Goal: Task Accomplishment & Management: Manage account settings

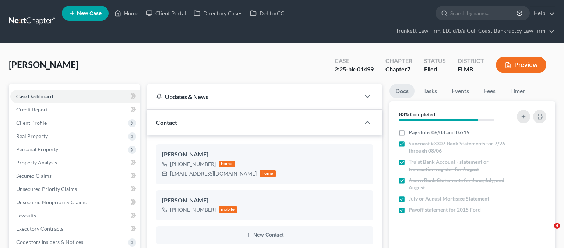
select select "3"
select select "0"
click at [132, 11] on link "Home" at bounding box center [126, 13] width 31 height 13
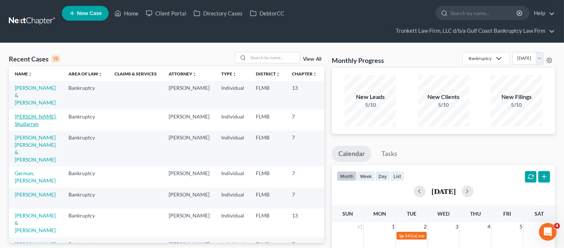
click at [25, 117] on link "[PERSON_NAME], Shudarren" at bounding box center [36, 120] width 42 height 14
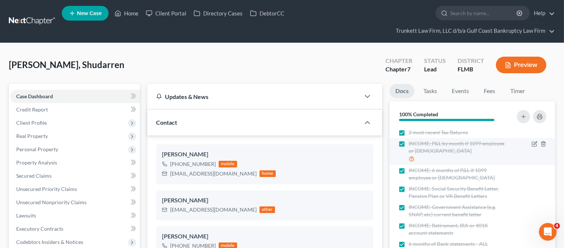
scroll to position [49, 0]
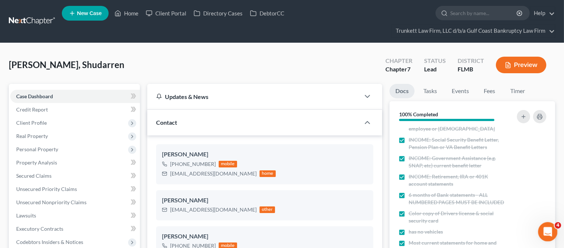
click at [543, 227] on div "Open Intercom Messenger" at bounding box center [546, 231] width 24 height 24
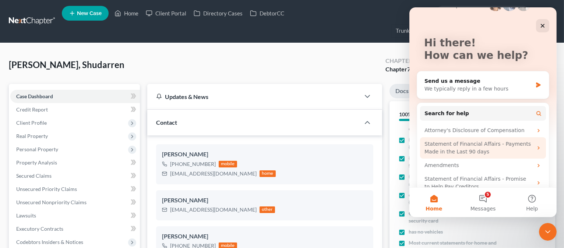
scroll to position [35, 0]
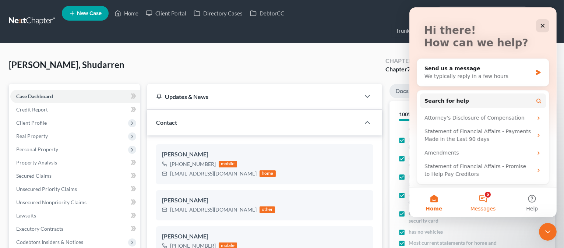
click at [486, 199] on button "5 Messages" at bounding box center [482, 202] width 49 height 29
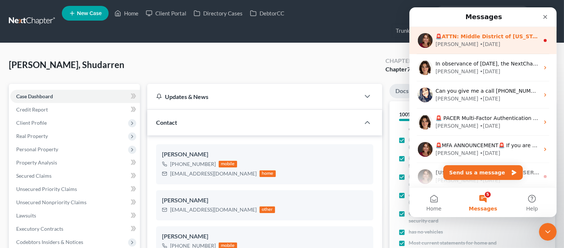
click at [469, 46] on div "[PERSON_NAME] • [DATE]" at bounding box center [487, 44] width 104 height 8
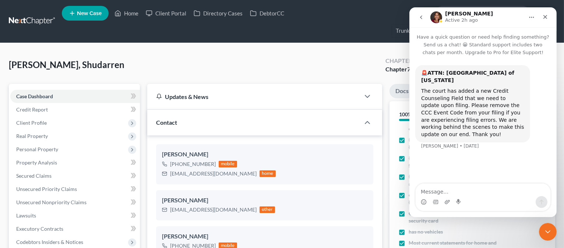
click at [349, 27] on ul "New Case Home Client Portal Directory Cases DebtorCC - No Result - See all resu…" at bounding box center [308, 21] width 493 height 35
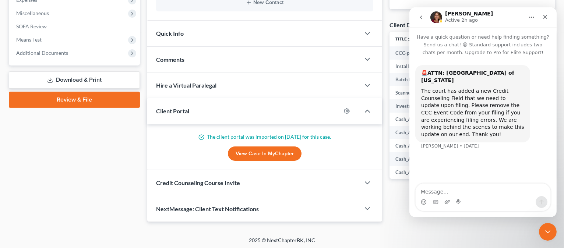
scroll to position [269, 0]
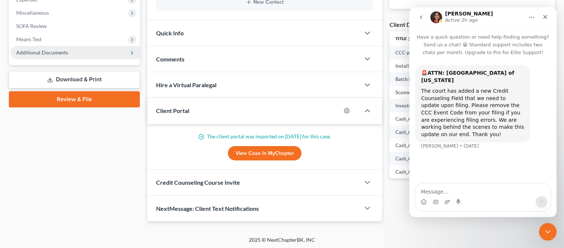
click at [50, 53] on span "Additional Documents" at bounding box center [42, 52] width 52 height 6
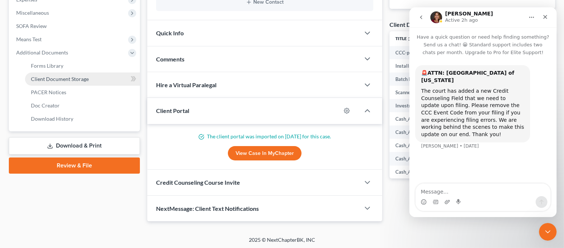
click at [67, 79] on span "Client Document Storage" at bounding box center [60, 79] width 58 height 6
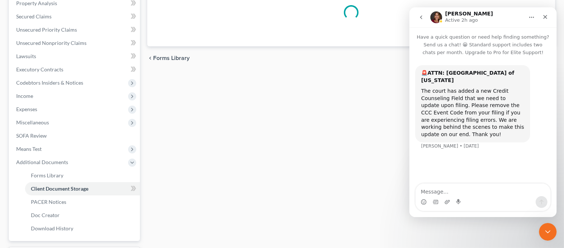
select select "4"
select select "9"
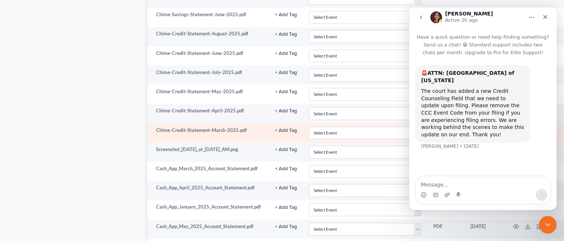
scroll to position [1229, 0]
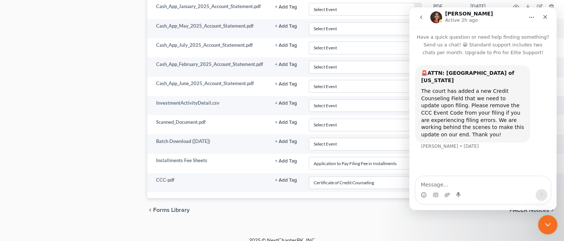
drag, startPoint x: 548, startPoint y: 225, endPoint x: 542, endPoint y: 223, distance: 6.8
click at [549, 226] on icon "Close Intercom Messenger" at bounding box center [546, 223] width 9 height 9
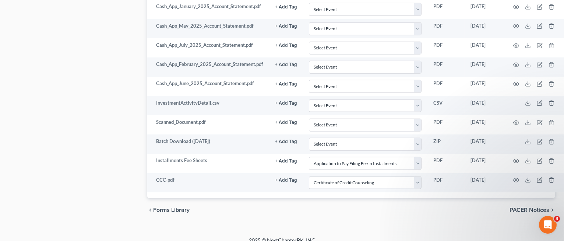
scroll to position [0, 0]
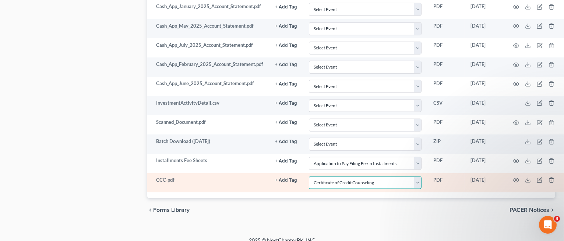
click at [418, 176] on select "Select Event 20 Largest Unsecured Creditors Amended Chapter 13 Plan Amended Cre…" at bounding box center [365, 182] width 113 height 13
click at [309, 176] on select "Select Event 20 Largest Unsecured Creditors Amended Chapter 13 Plan Amended Cre…" at bounding box center [365, 182] width 113 height 13
click at [420, 176] on select "Select Event 20 Largest Unsecured Creditors Amended Chapter 13 Plan Amended Cre…" at bounding box center [365, 182] width 113 height 13
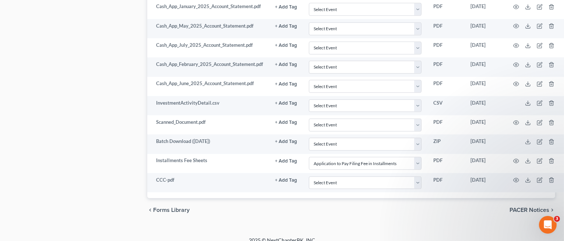
click at [547, 228] on icon "Open Intercom Messenger" at bounding box center [547, 224] width 12 height 12
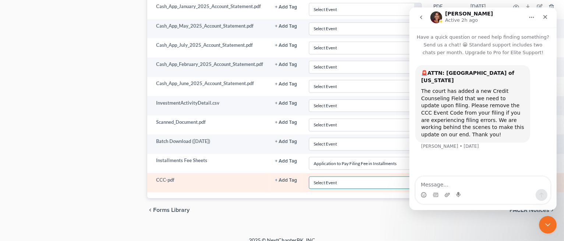
click at [370, 176] on select "Select Event 20 Largest Unsecured Creditors Amended Chapter 13 Plan Amended Cre…" at bounding box center [365, 182] width 113 height 13
select select "9"
click at [309, 176] on select "Select Event 20 Largest Unsecured Creditors Amended Chapter 13 Plan Amended Cre…" at bounding box center [365, 182] width 113 height 13
